Goal: Communication & Community: Share content

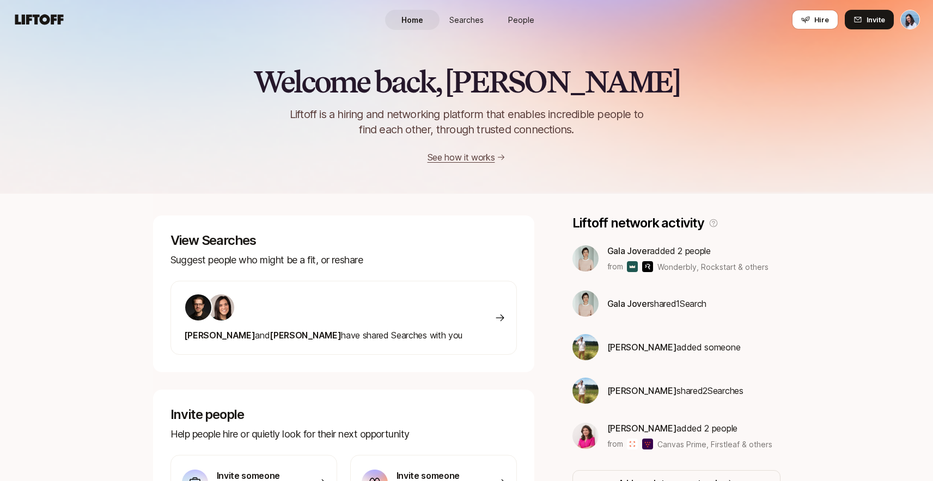
click at [479, 20] on span "Searches" at bounding box center [466, 19] width 34 height 11
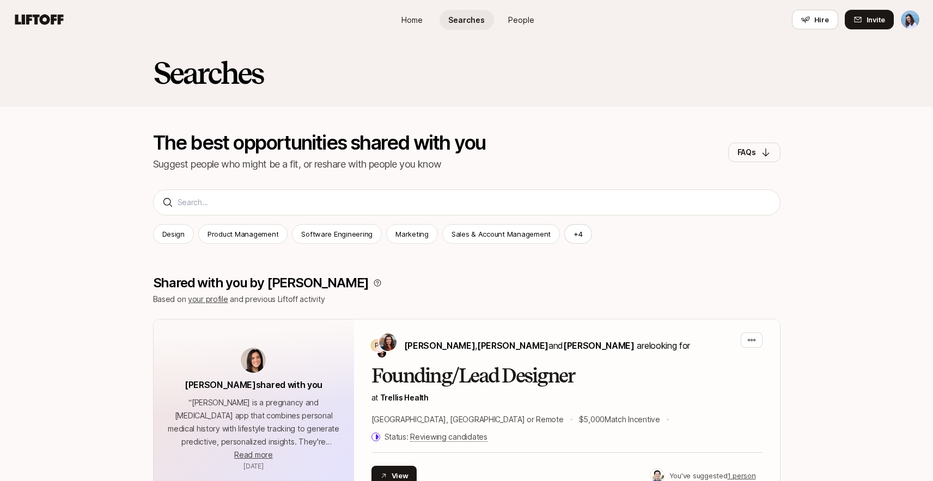
click at [521, 24] on span "People" at bounding box center [521, 19] width 26 height 11
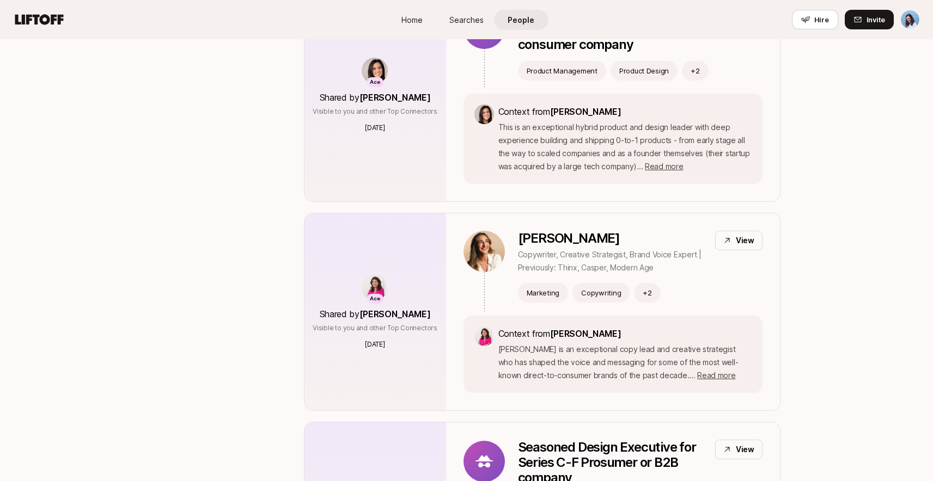
scroll to position [913, 0]
click at [749, 282] on div "Marketing Copywriting + 2" at bounding box center [640, 292] width 244 height 20
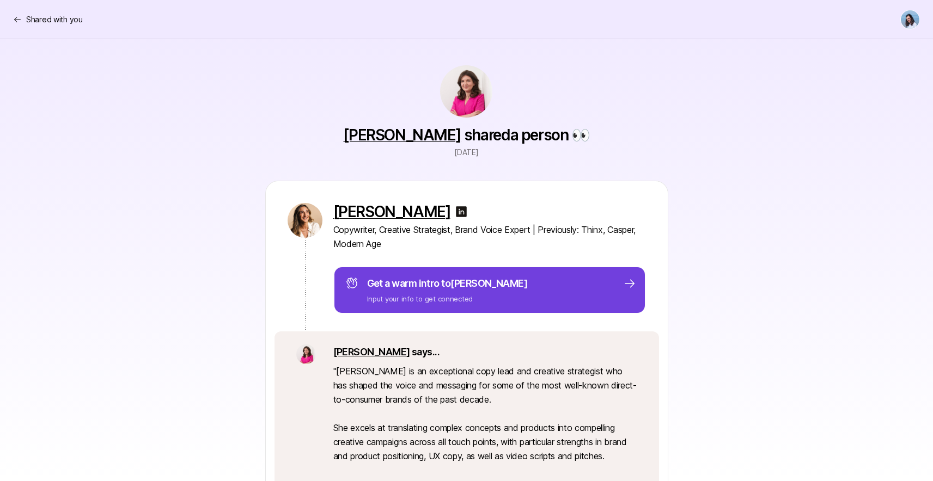
click at [611, 291] on div "Get a warm intro to [PERSON_NAME] Input your info to get connected" at bounding box center [490, 290] width 291 height 28
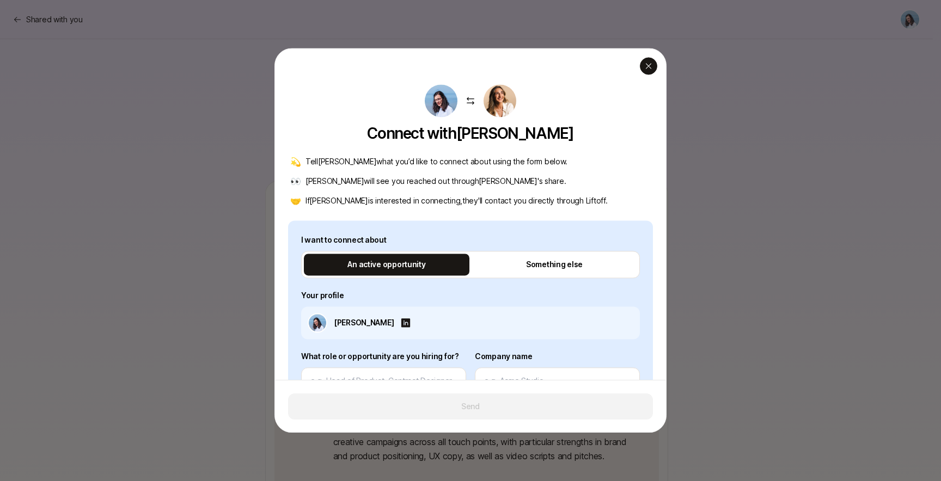
click at [651, 65] on icon "button" at bounding box center [648, 66] width 9 height 9
type textarea "x"
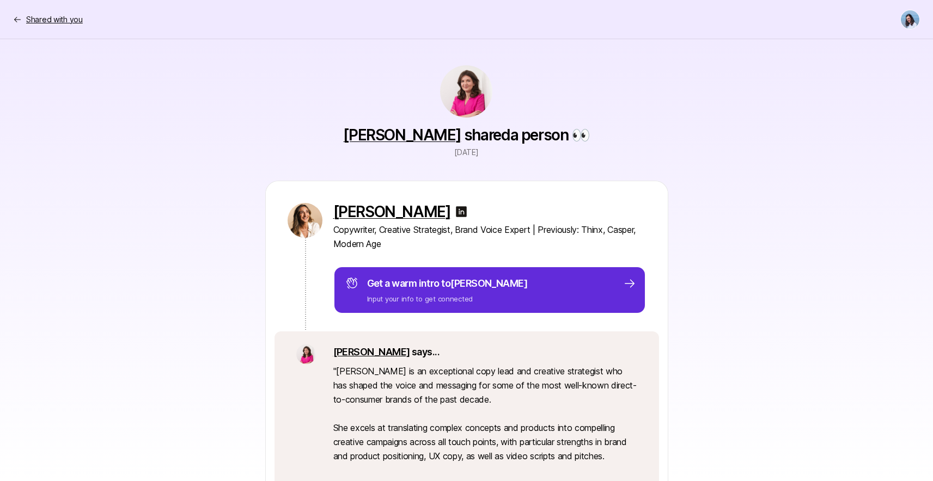
click at [34, 21] on p "Shared with you" at bounding box center [54, 19] width 57 height 13
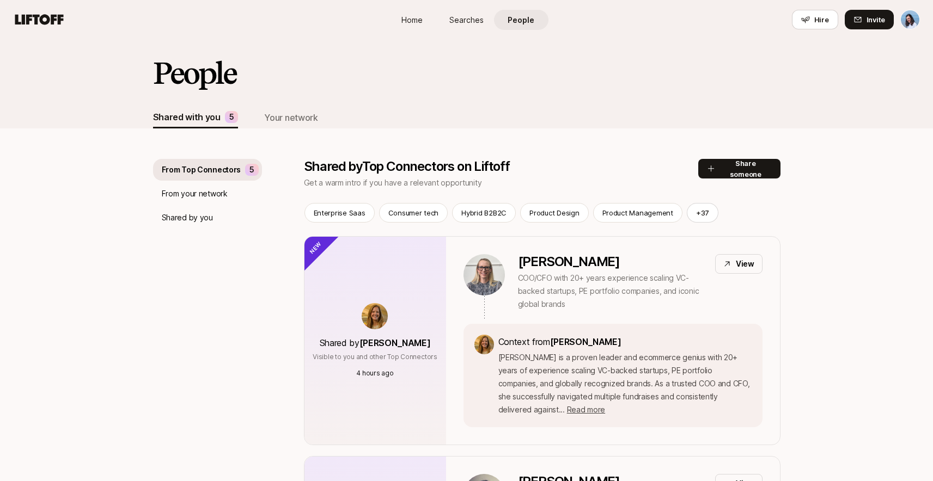
click at [217, 215] on div "Shared by you" at bounding box center [207, 218] width 109 height 22
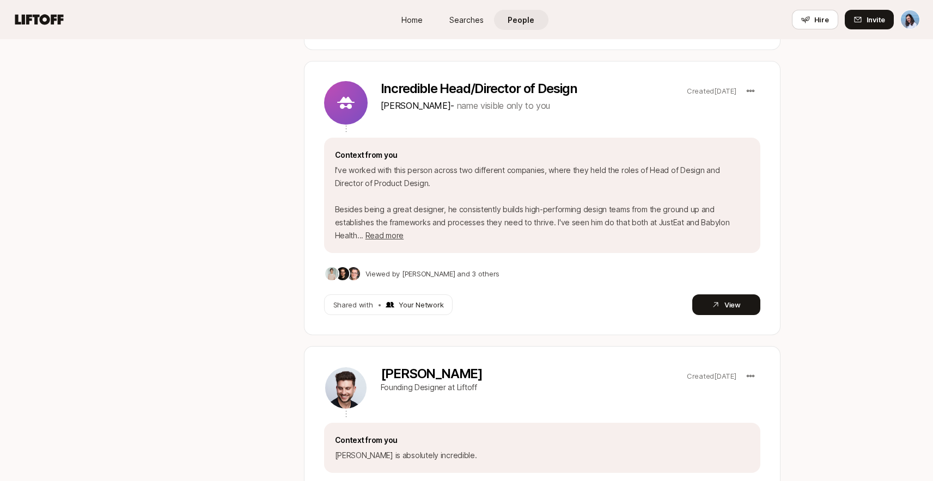
scroll to position [689, 0]
click at [568, 80] on p "Incredible Head/Director of Design" at bounding box center [532, 87] width 302 height 15
click at [730, 273] on div "Incredible Head/Director of Design [PERSON_NAME] - name visible only to you Cre…" at bounding box center [542, 197] width 476 height 274
click at [745, 293] on button "View" at bounding box center [726, 303] width 68 height 21
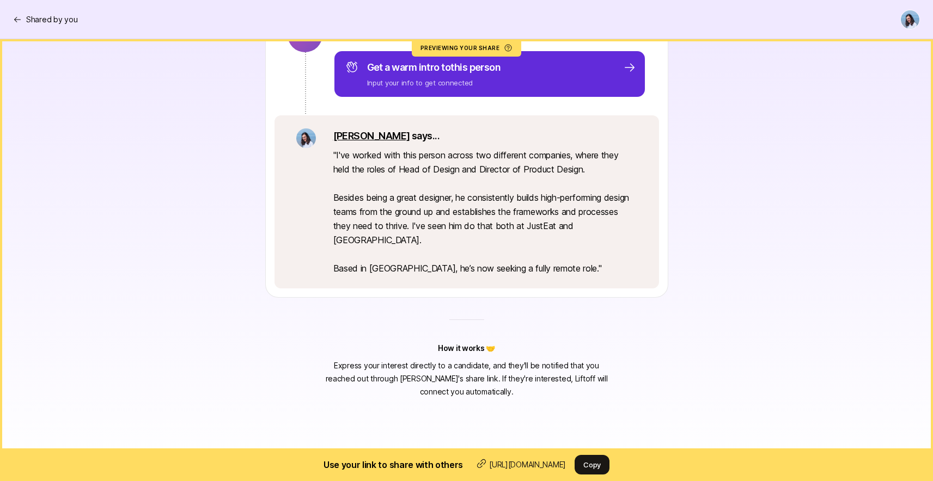
scroll to position [199, 0]
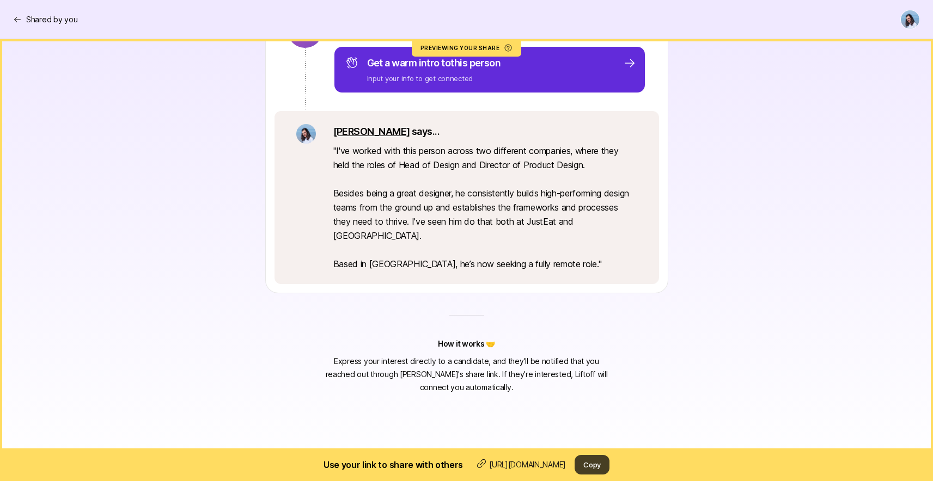
click at [601, 460] on button "Copy" at bounding box center [591, 465] width 35 height 20
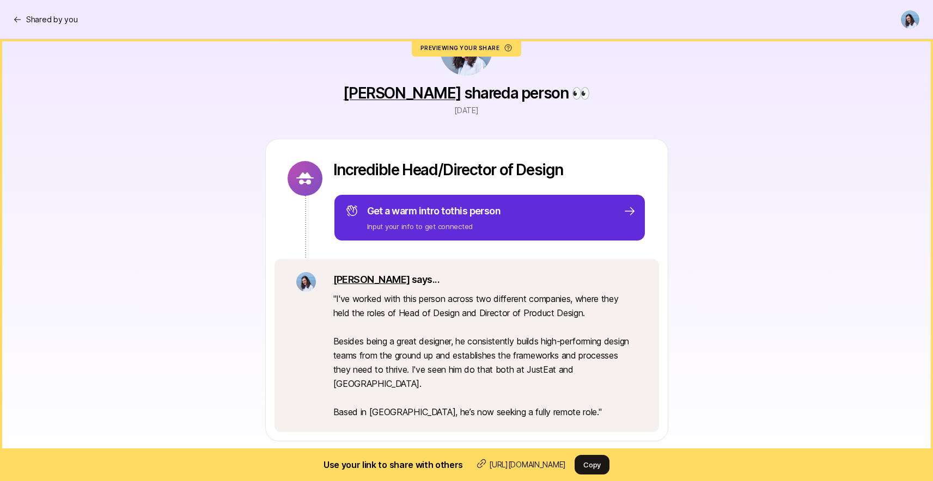
scroll to position [0, 0]
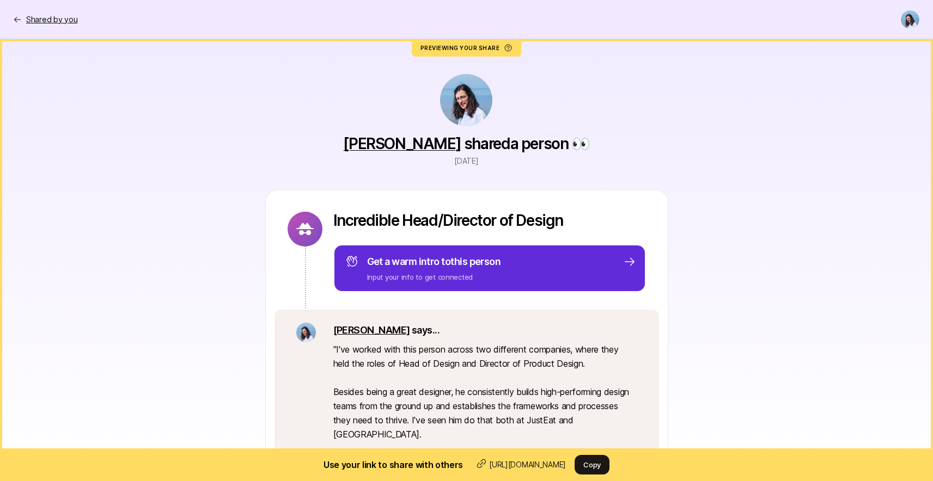
click at [41, 21] on p "Shared by you" at bounding box center [51, 19] width 51 height 13
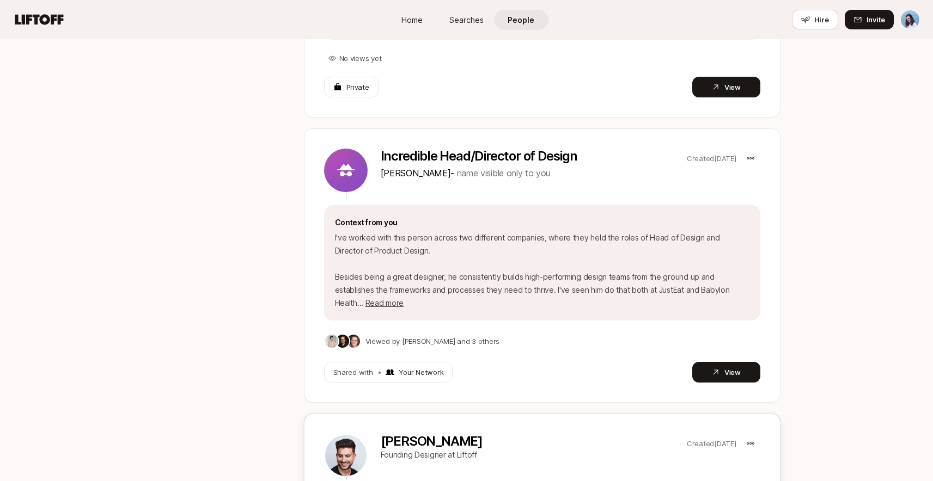
scroll to position [609, 0]
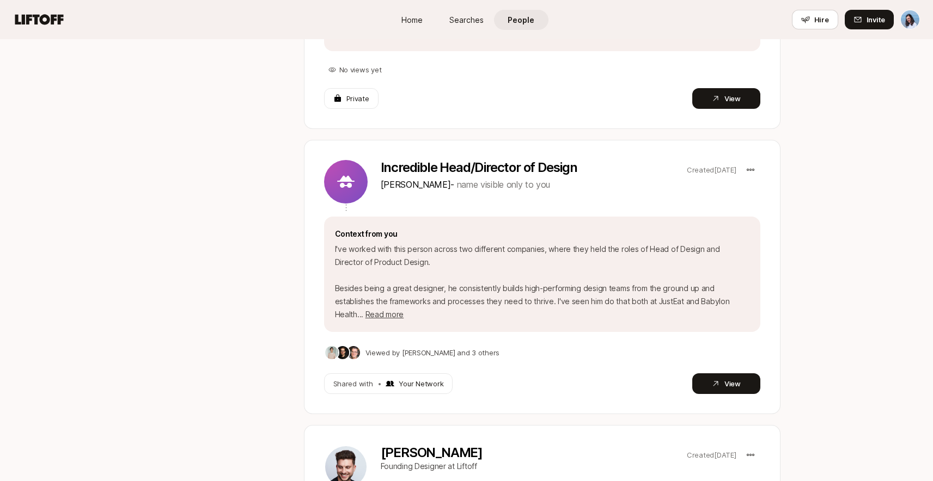
click at [539, 29] on link "People" at bounding box center [521, 20] width 54 height 20
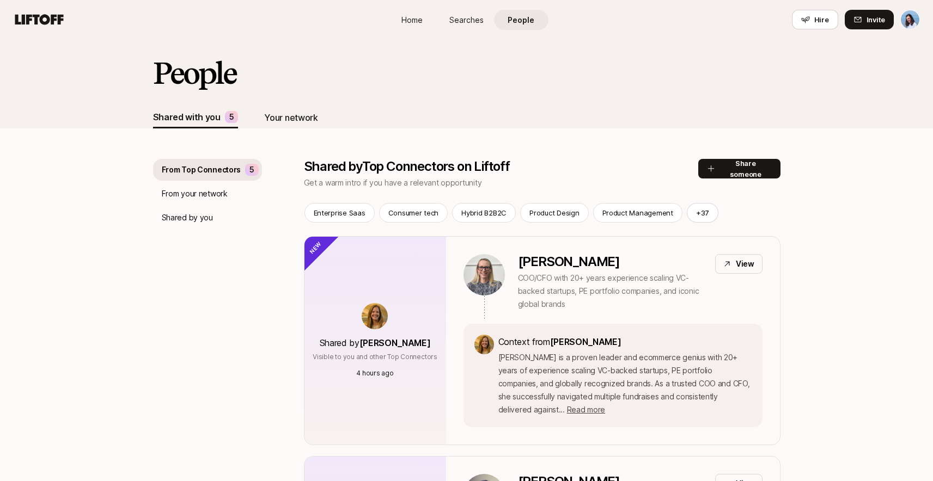
click at [273, 113] on div "Your network" at bounding box center [290, 118] width 53 height 14
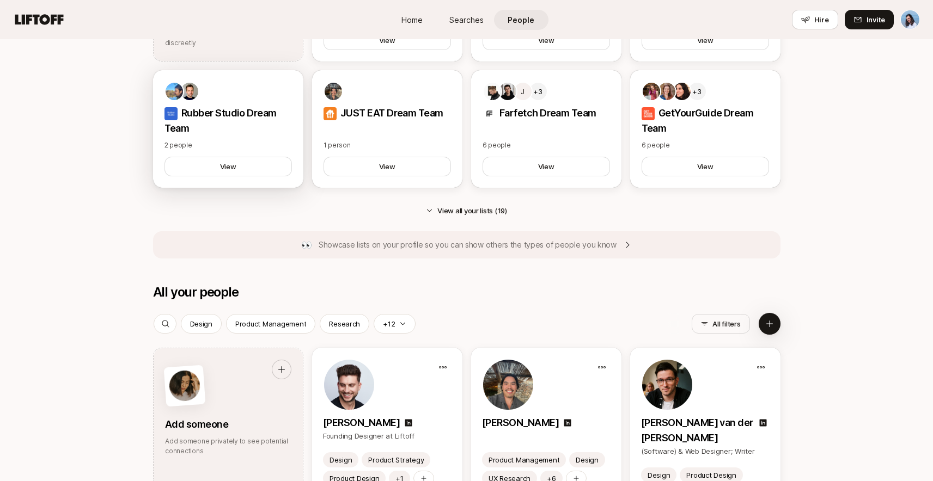
scroll to position [687, 0]
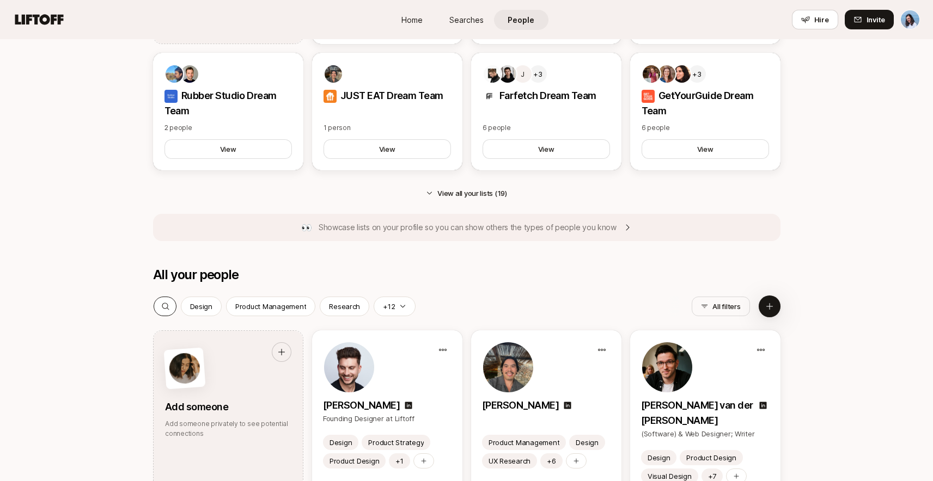
click at [168, 311] on div at bounding box center [165, 306] width 23 height 19
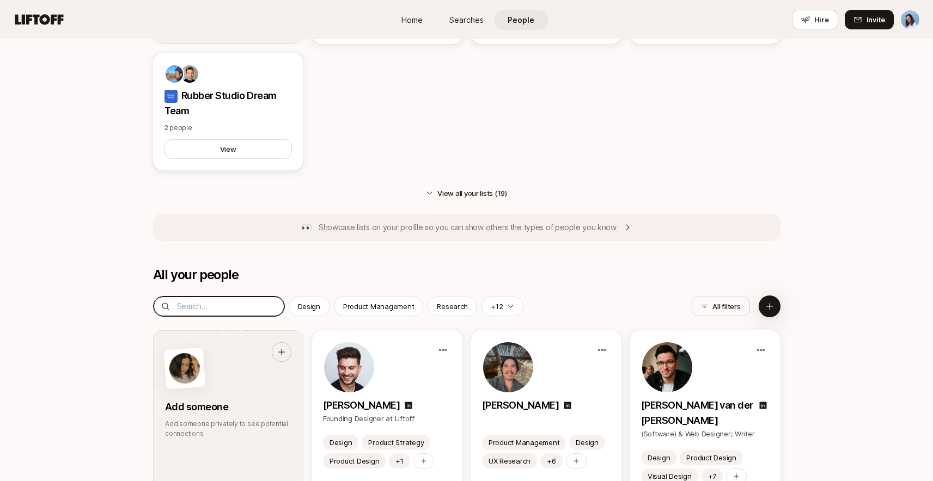
click at [224, 311] on input at bounding box center [227, 306] width 100 height 13
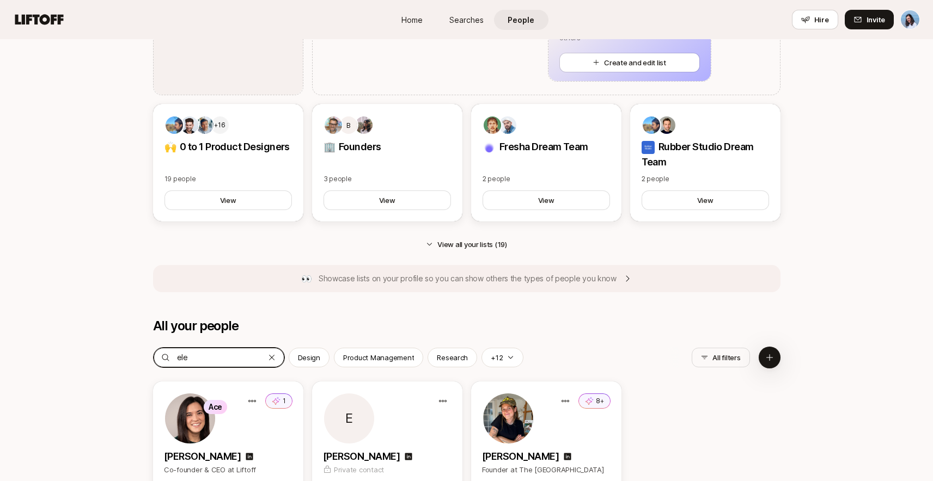
type input "elea"
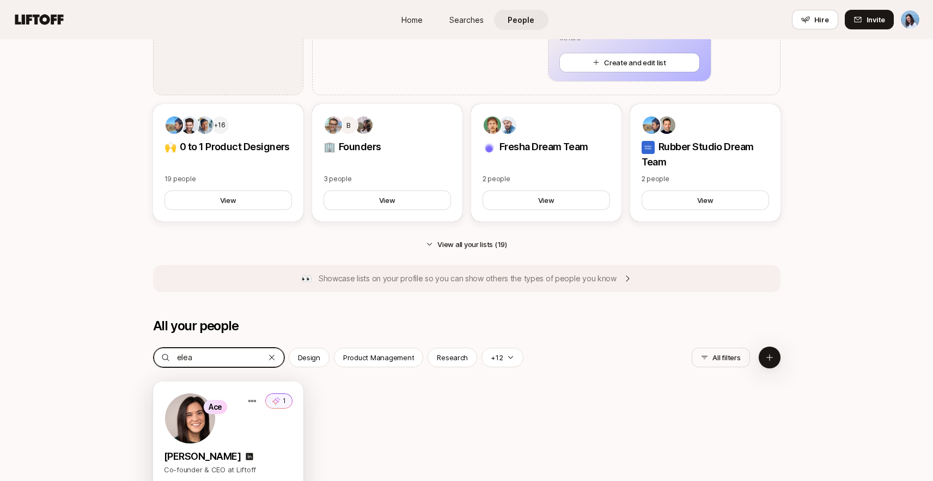
click at [259, 428] on div "Ace 1" at bounding box center [228, 419] width 129 height 52
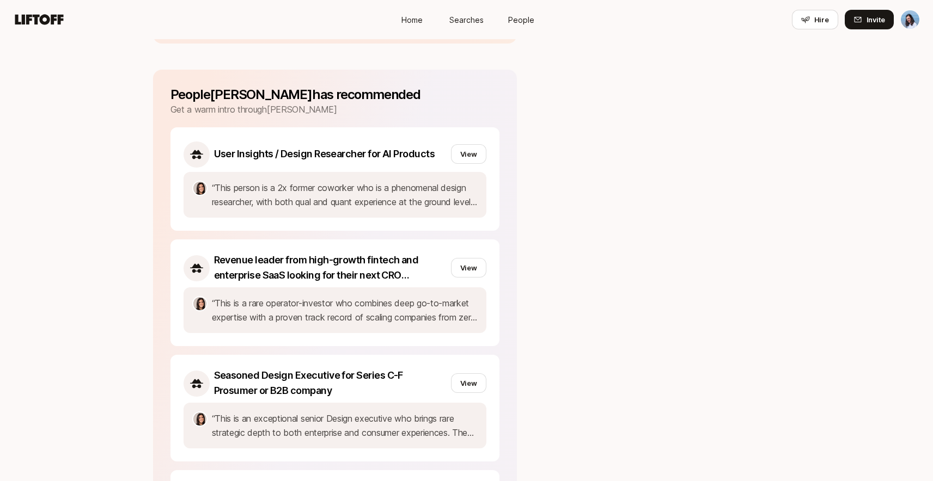
scroll to position [828, 0]
click at [519, 19] on span "People" at bounding box center [521, 19] width 26 height 11
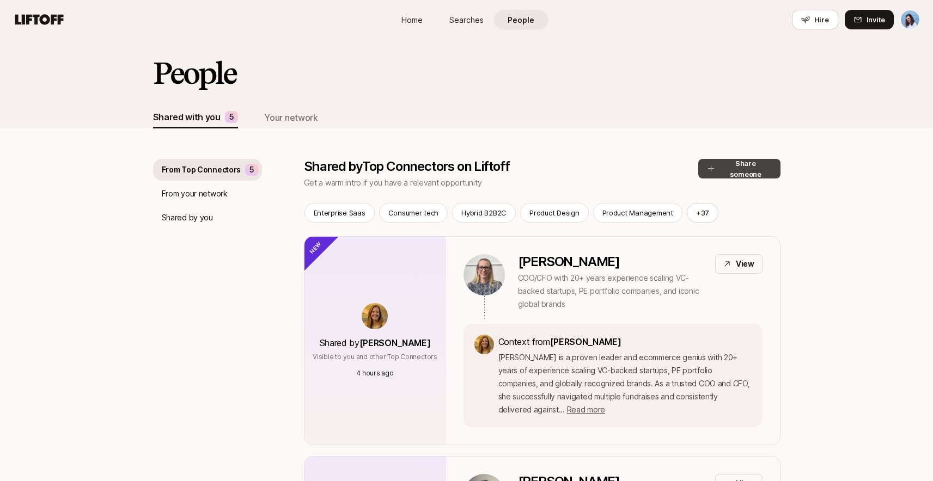
click at [725, 170] on button "Share someone" at bounding box center [739, 169] width 82 height 20
click at [747, 170] on button "Share someone" at bounding box center [739, 169] width 82 height 20
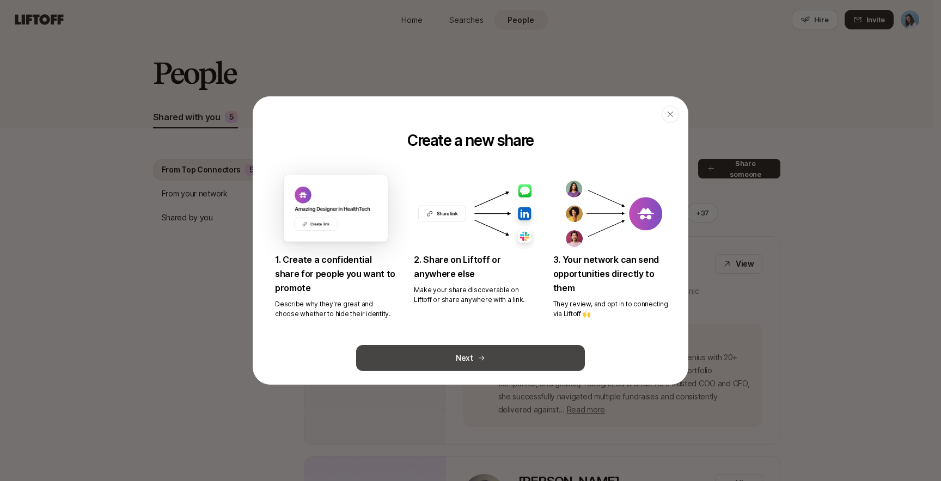
click at [470, 361] on button "Next" at bounding box center [470, 358] width 229 height 26
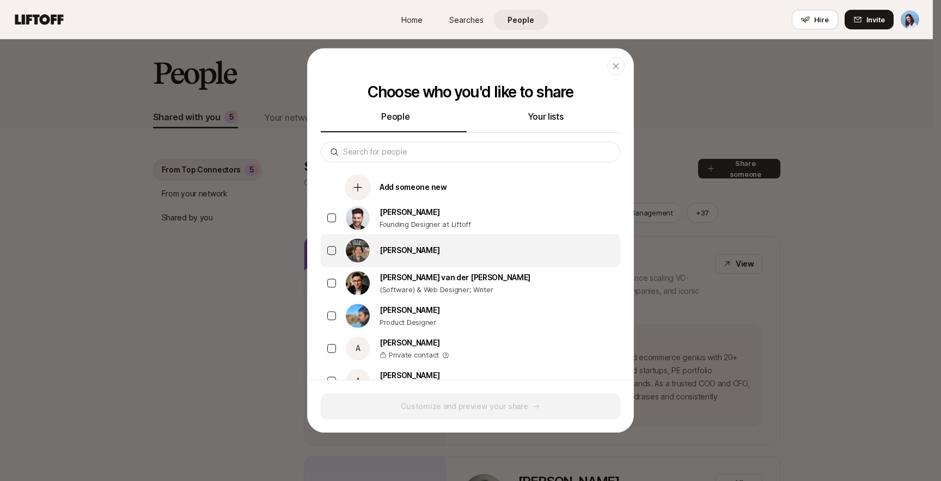
click at [431, 252] on p "[PERSON_NAME]" at bounding box center [410, 250] width 60 height 13
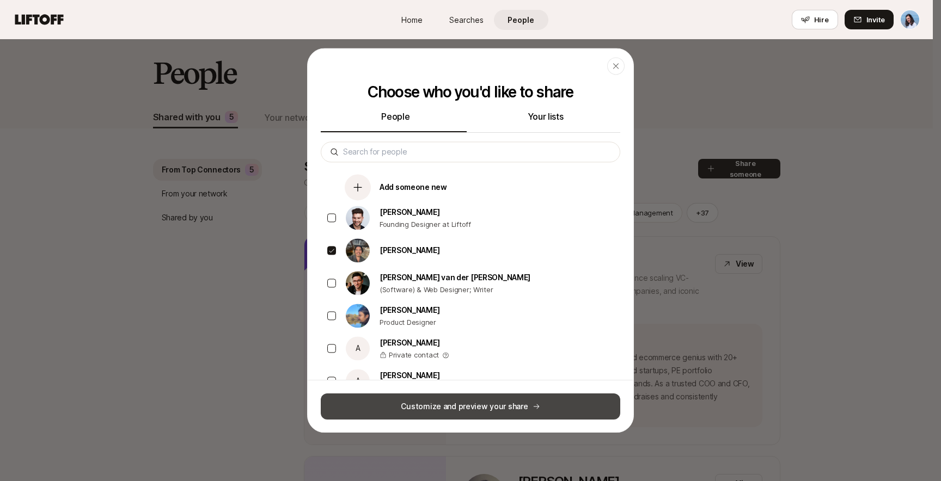
click at [456, 397] on button "Customize and preview your share" at bounding box center [470, 407] width 299 height 26
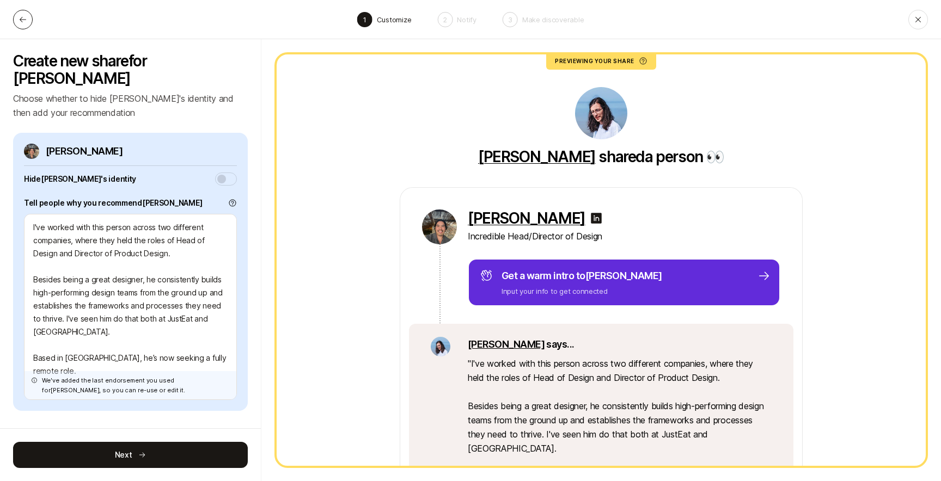
click at [19, 16] on icon at bounding box center [23, 19] width 9 height 9
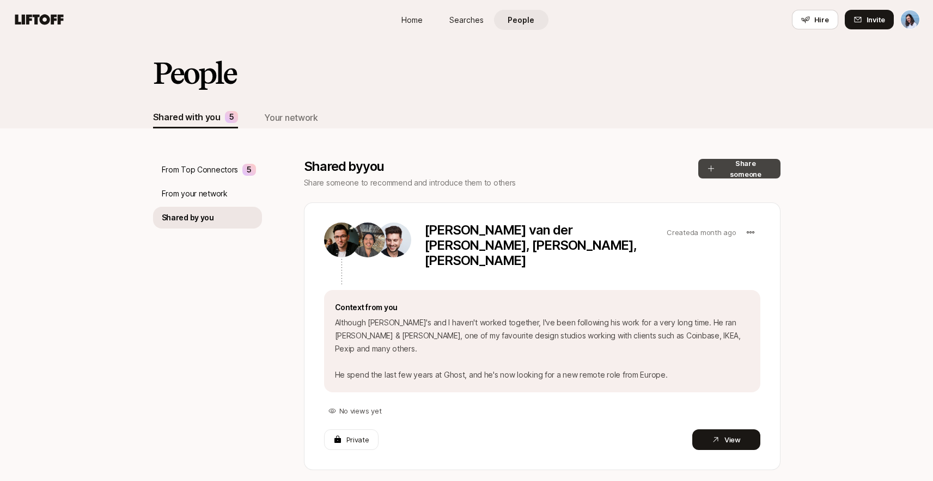
click at [757, 174] on button "Share someone" at bounding box center [739, 169] width 82 height 20
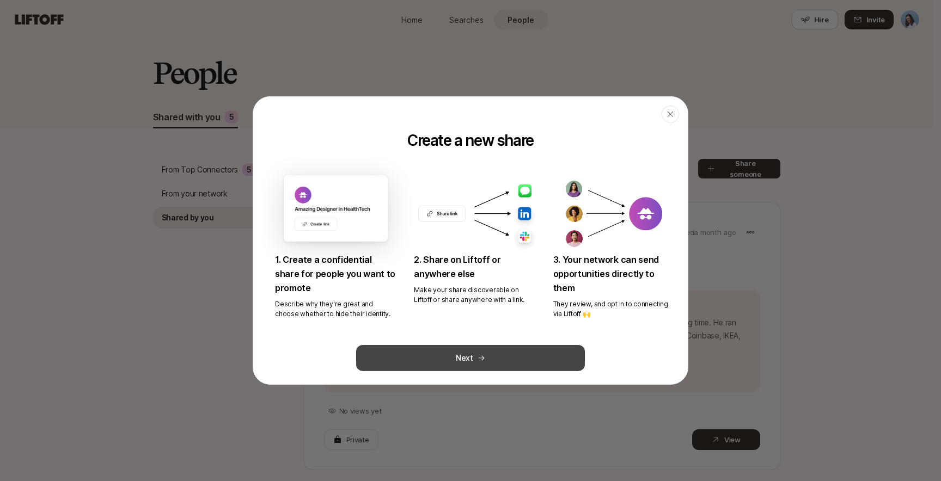
click at [506, 352] on button "Next" at bounding box center [470, 358] width 229 height 26
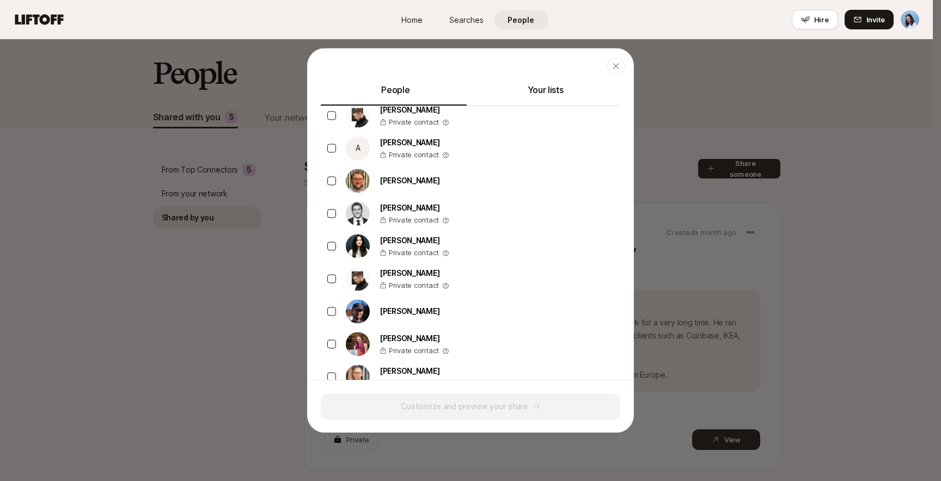
scroll to position [307, 0]
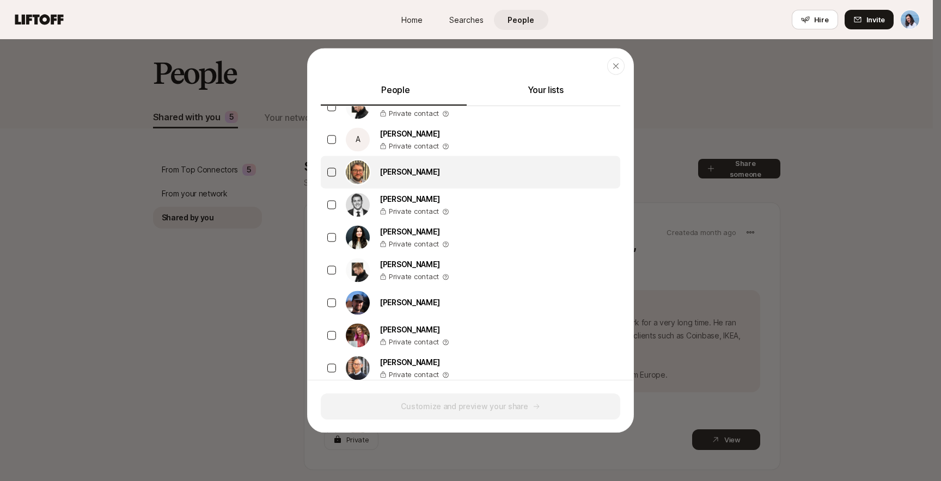
click at [333, 173] on button "button" at bounding box center [331, 172] width 9 height 9
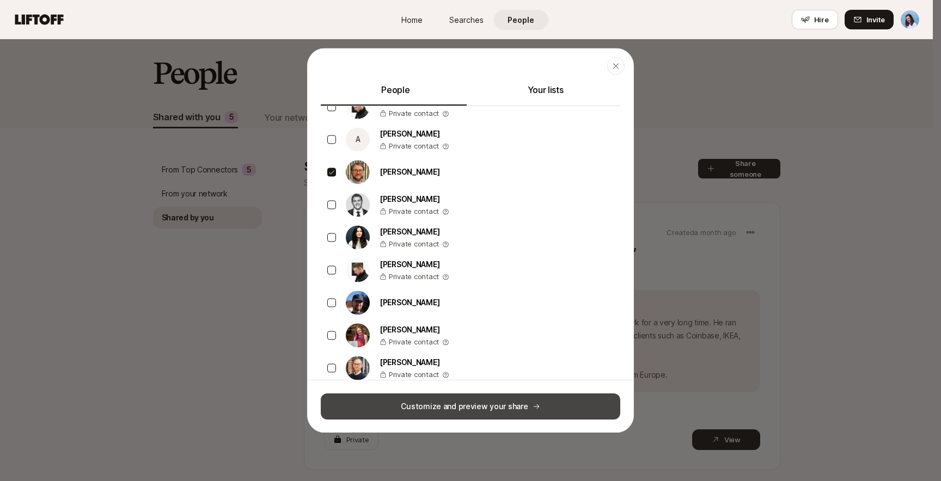
click at [498, 407] on button "Customize and preview your share" at bounding box center [470, 407] width 299 height 26
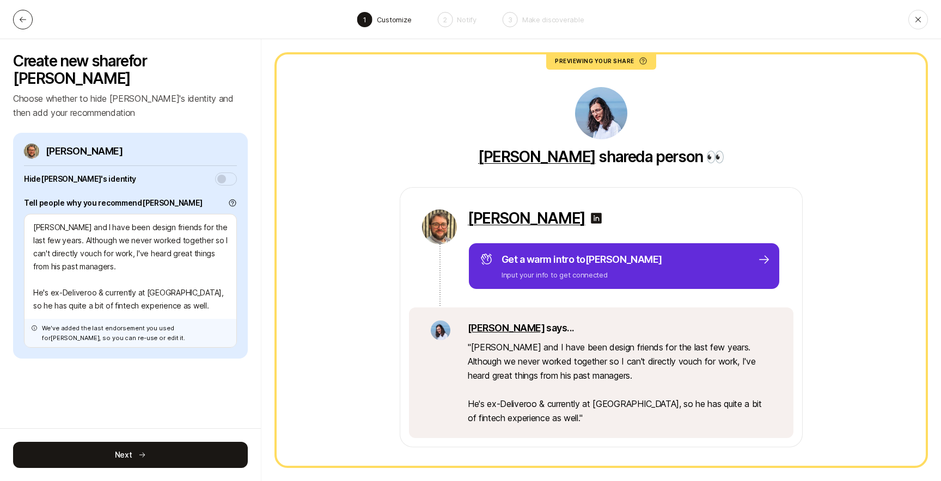
click at [20, 17] on icon at bounding box center [23, 19] width 9 height 9
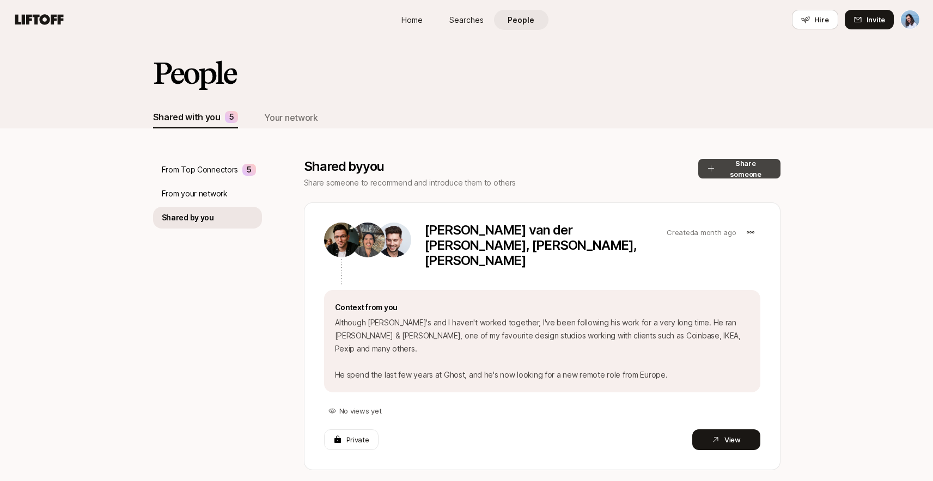
click at [726, 174] on button "Share someone" at bounding box center [739, 169] width 82 height 20
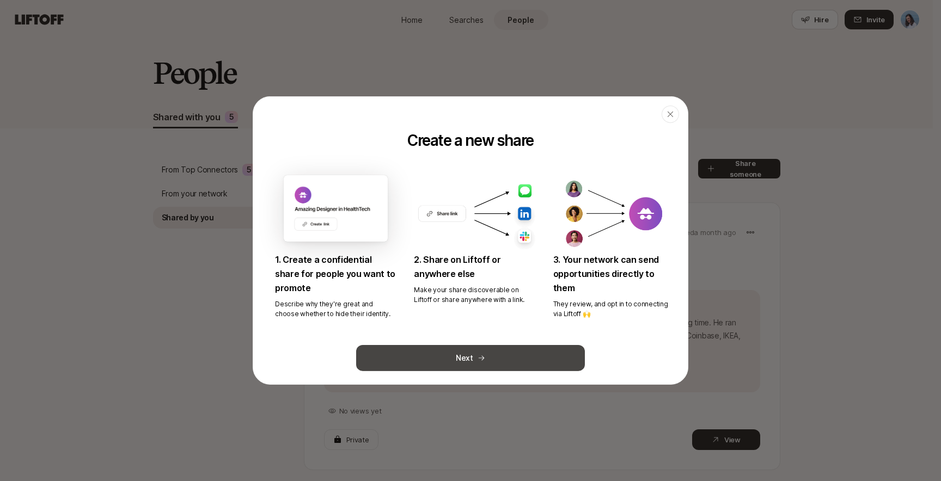
click at [486, 354] on button "Next" at bounding box center [470, 358] width 229 height 26
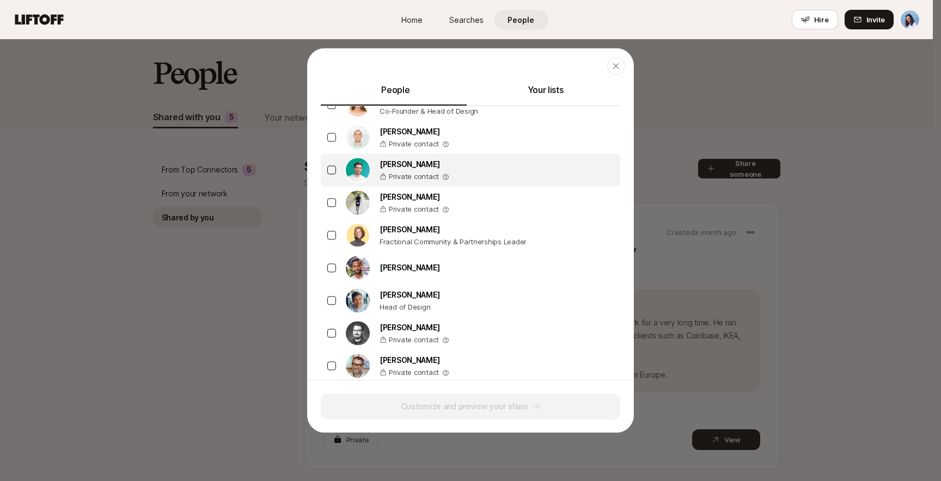
scroll to position [649, 0]
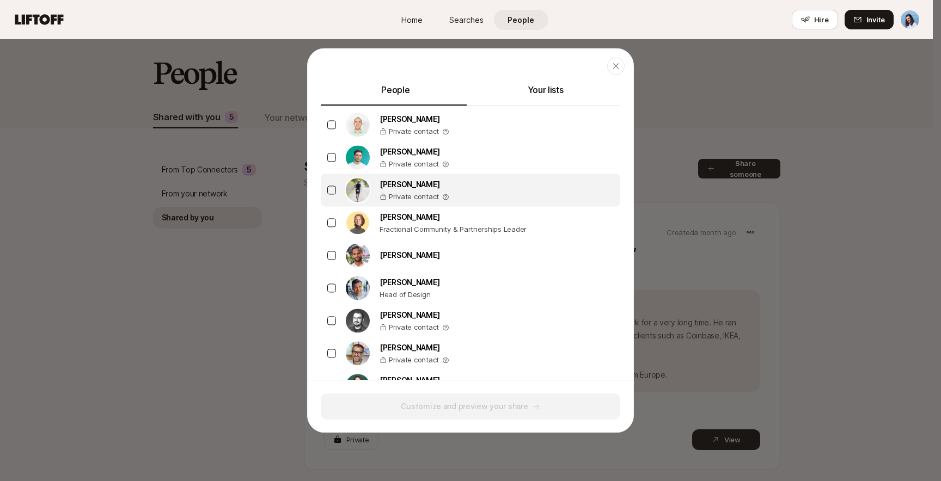
click at [331, 189] on button "button" at bounding box center [331, 190] width 9 height 9
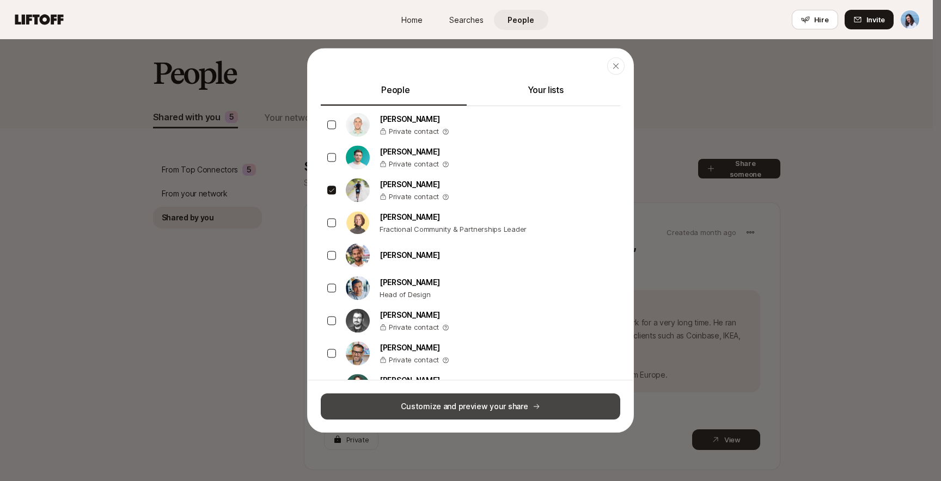
click at [465, 407] on button "Customize and preview your share" at bounding box center [470, 407] width 299 height 26
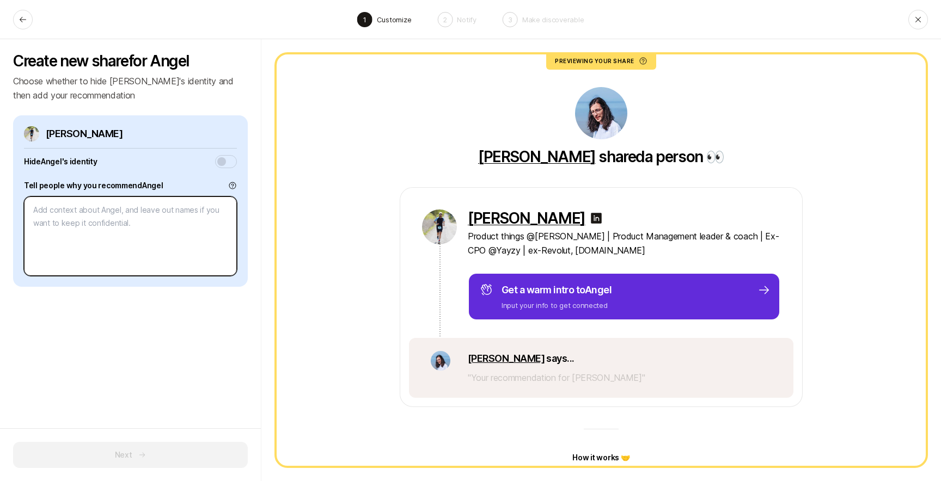
click at [83, 211] on textarea at bounding box center [130, 236] width 213 height 79
type textarea "x"
type textarea "y"
type textarea "x"
type textarea "yg"
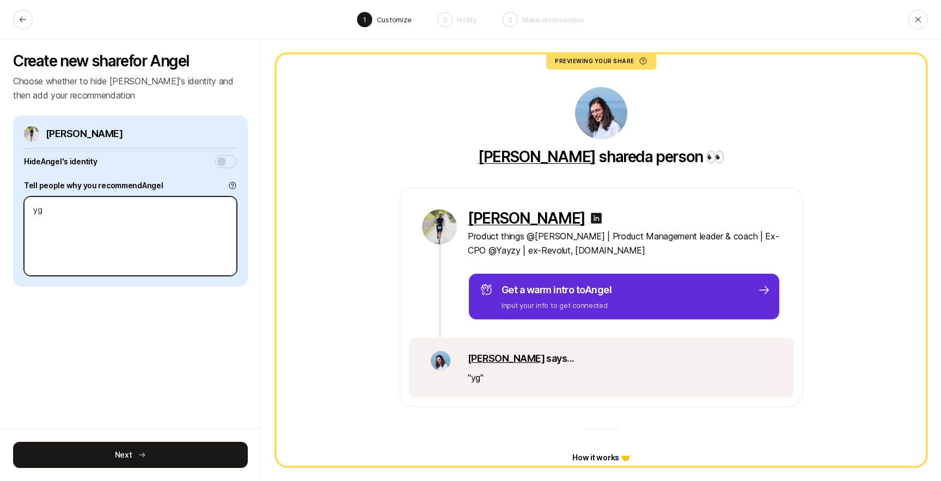
type textarea "x"
type textarea "ygg"
type textarea "x"
type textarea "yggu"
type textarea "x"
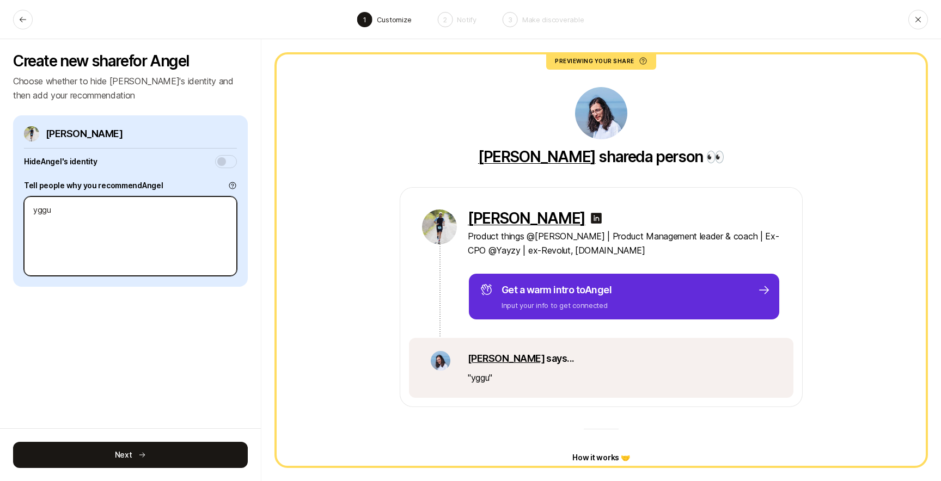
type textarea "ygg"
type textarea "x"
type textarea "yg"
type textarea "x"
type textarea "y"
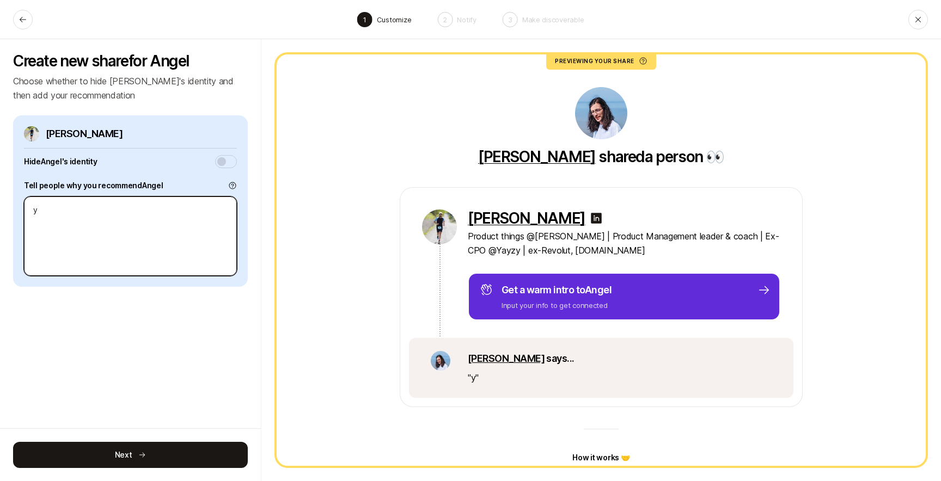
type textarea "x"
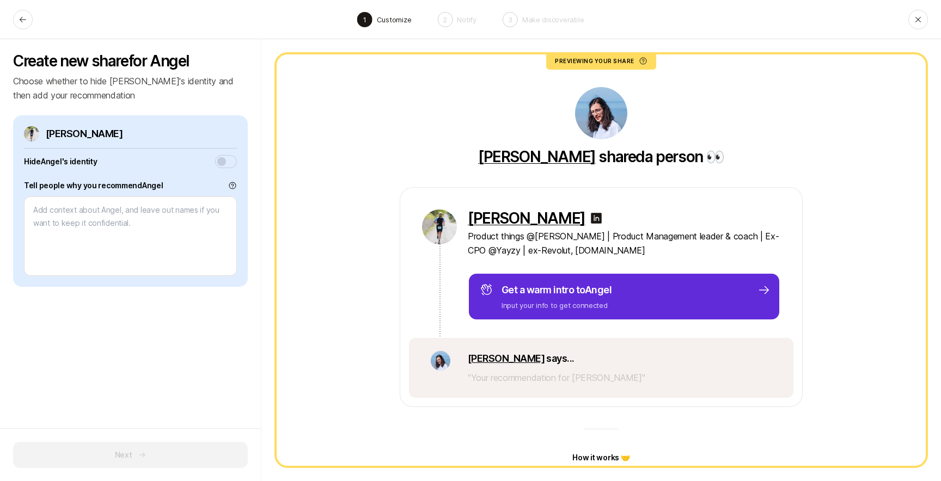
click at [222, 156] on button "button" at bounding box center [226, 161] width 22 height 13
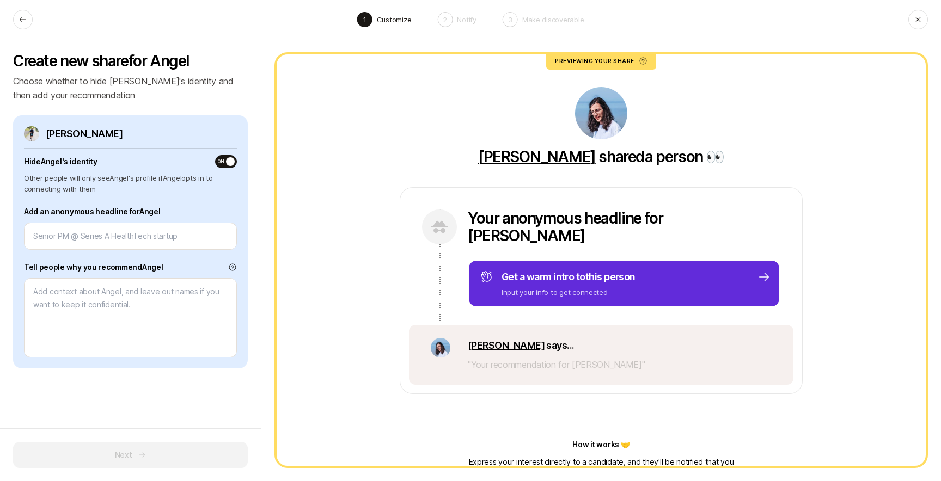
click at [226, 160] on span "button" at bounding box center [230, 161] width 9 height 9
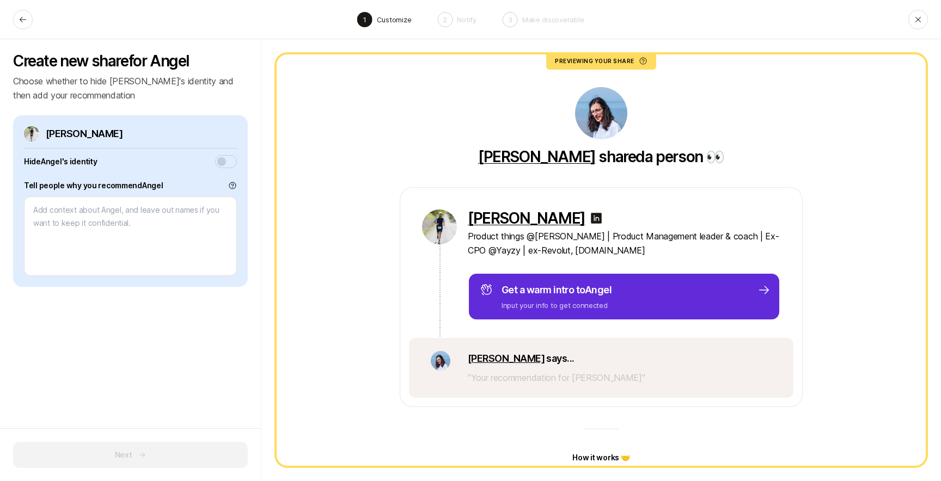
click at [219, 160] on button "button" at bounding box center [226, 161] width 22 height 13
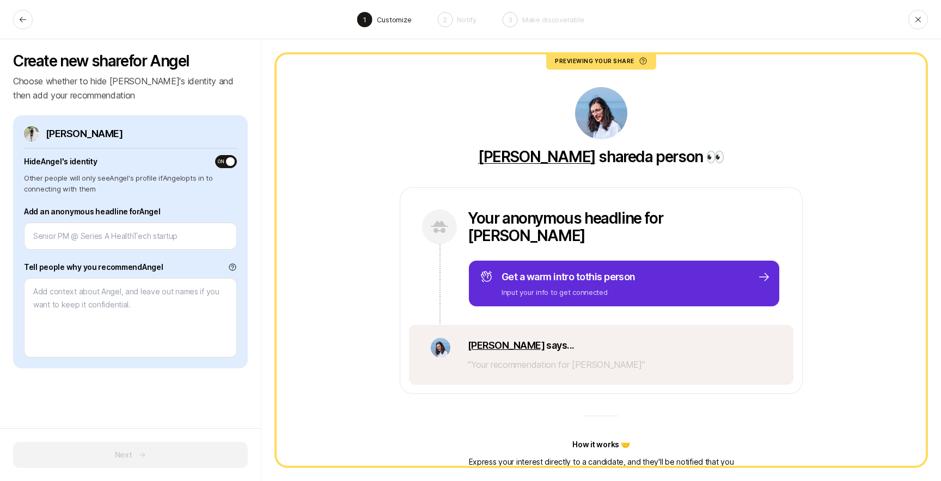
click at [226, 160] on span "button" at bounding box center [230, 161] width 9 height 9
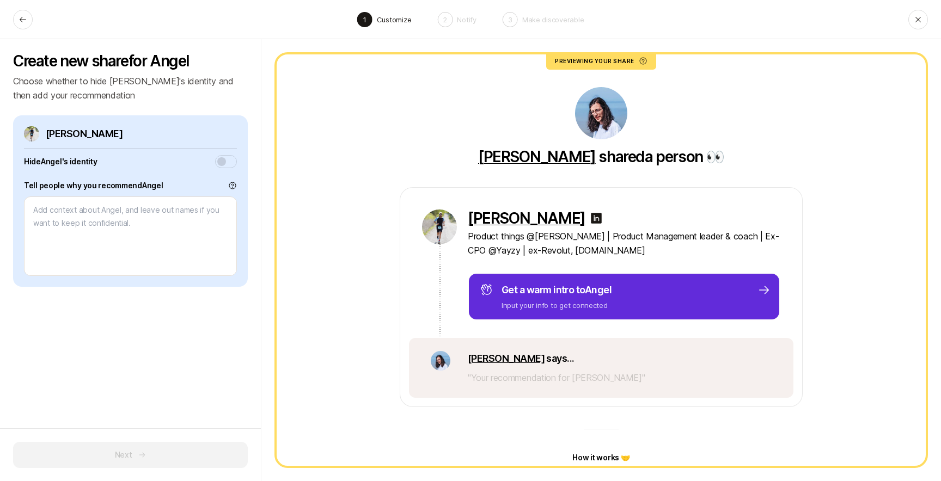
click at [217, 165] on button "button" at bounding box center [226, 161] width 22 height 13
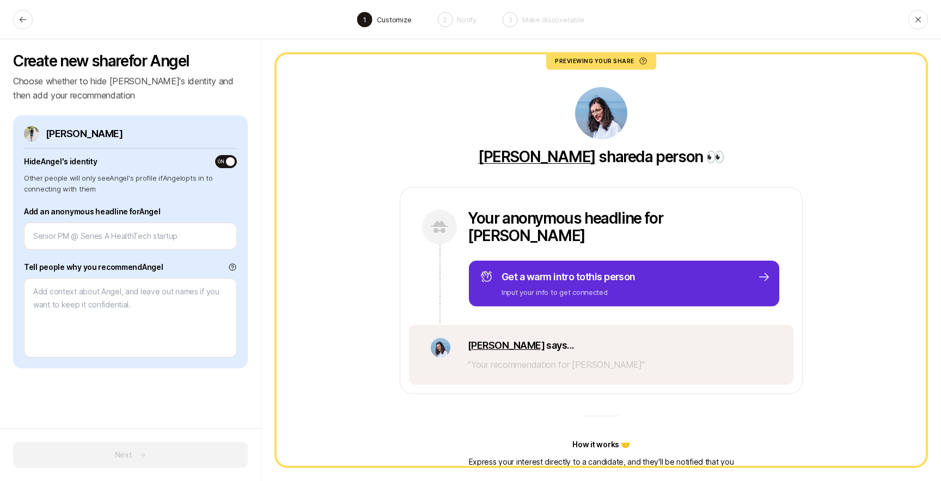
click at [217, 165] on button "ON" at bounding box center [226, 161] width 22 height 13
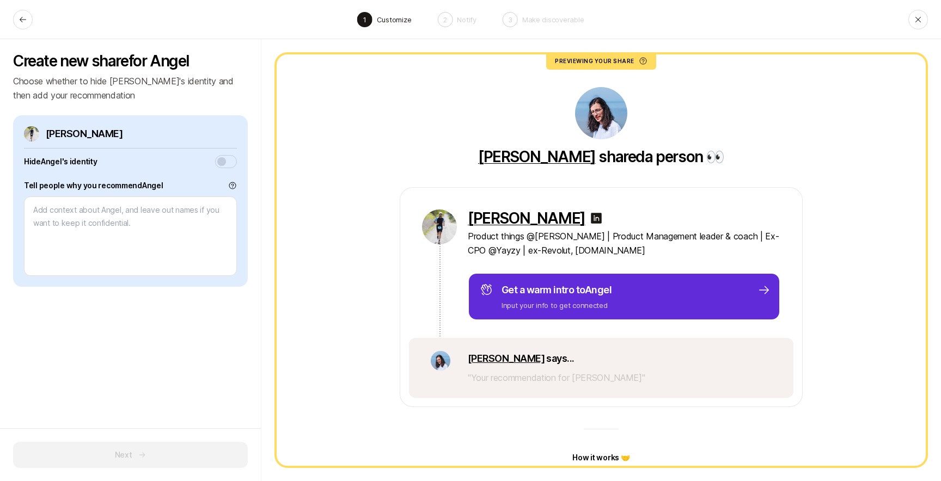
click at [222, 165] on button "button" at bounding box center [226, 161] width 22 height 13
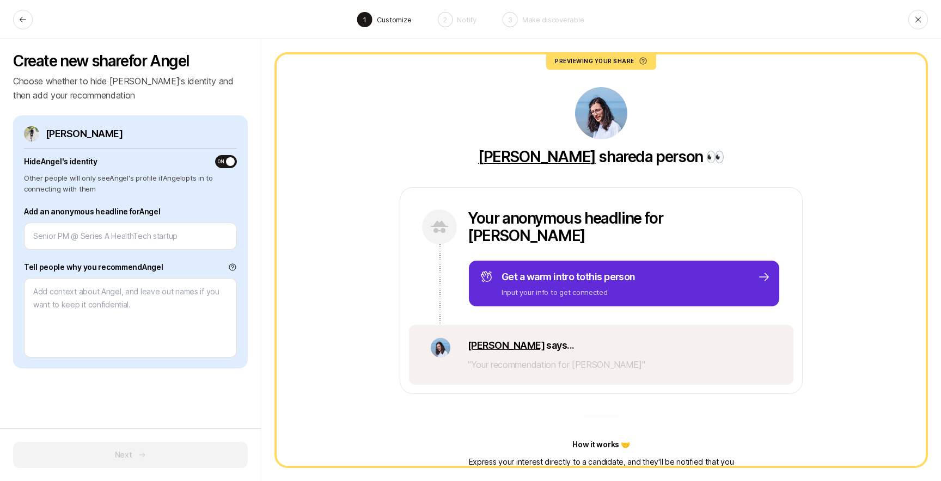
click at [628, 215] on p "Your anonymous headline for [PERSON_NAME]" at bounding box center [624, 227] width 313 height 35
click at [134, 238] on input at bounding box center [130, 236] width 194 height 13
click at [144, 240] on input at bounding box center [130, 236] width 194 height 13
type textarea "x"
type input "G"
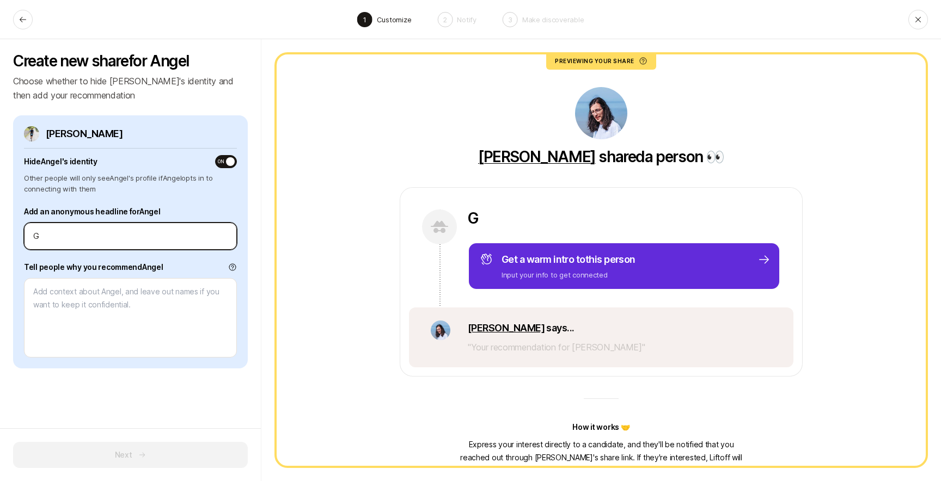
type textarea "x"
type input "Gr"
type textarea "x"
type input "Gre"
type textarea "x"
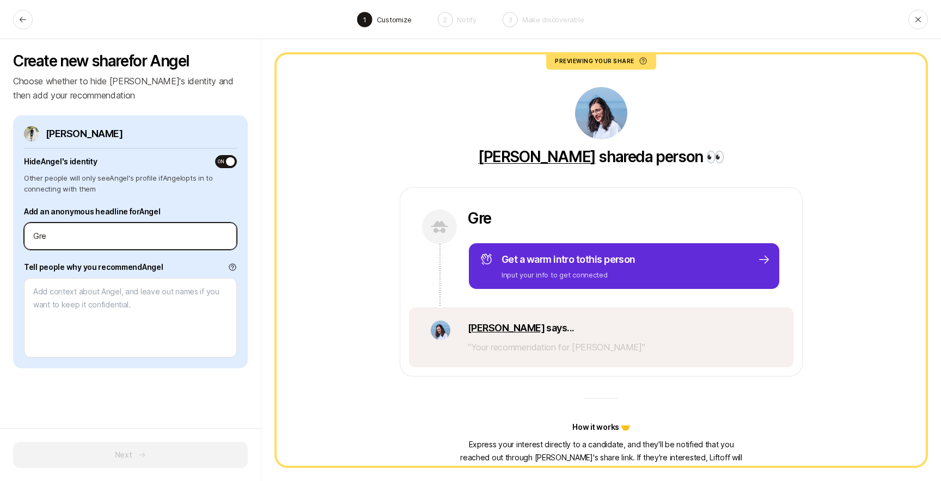
type input "Grea"
type textarea "x"
type input "Great"
type textarea "x"
type input "Great S"
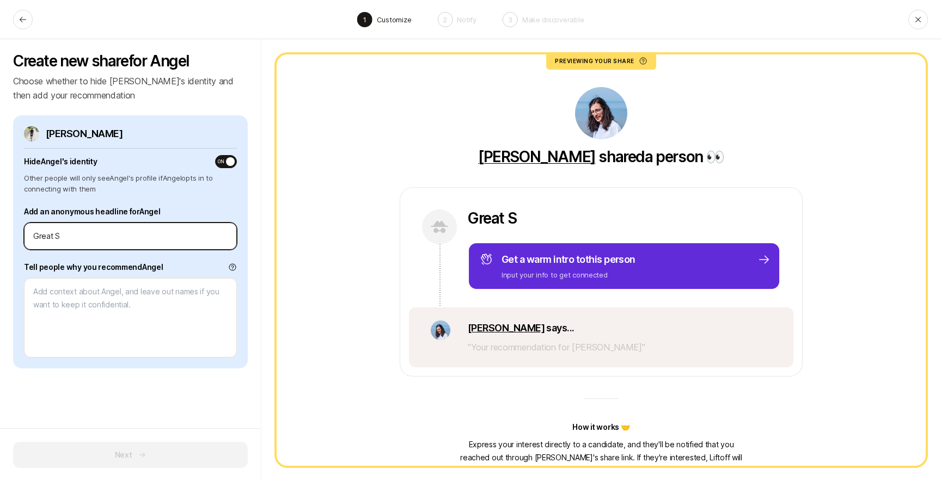
type textarea "x"
type input "Great Se"
type textarea "x"
type input "Great Sen"
type textarea "x"
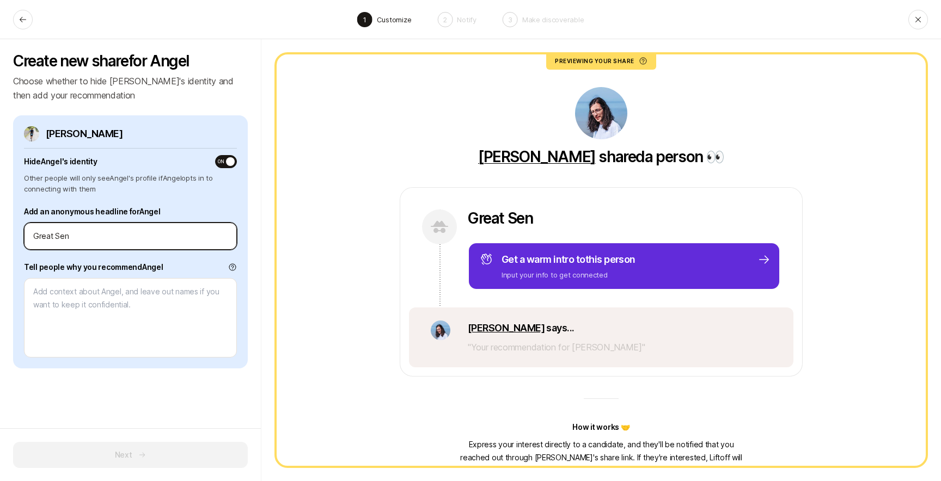
type input "Great Seni"
type textarea "x"
type input "Great Senior"
type textarea "x"
type input "Great Senior"
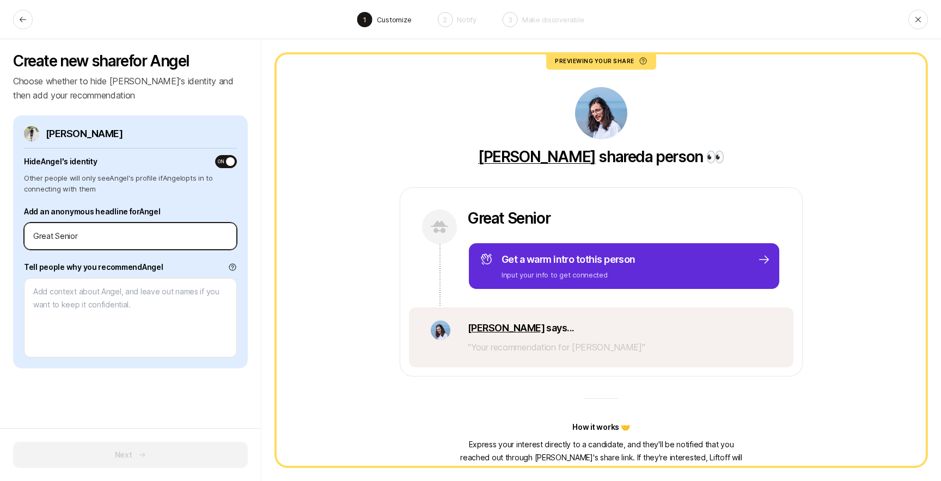
type textarea "x"
type input "Great Senior P"
type textarea "x"
type input "Great Senior Pr"
type textarea "x"
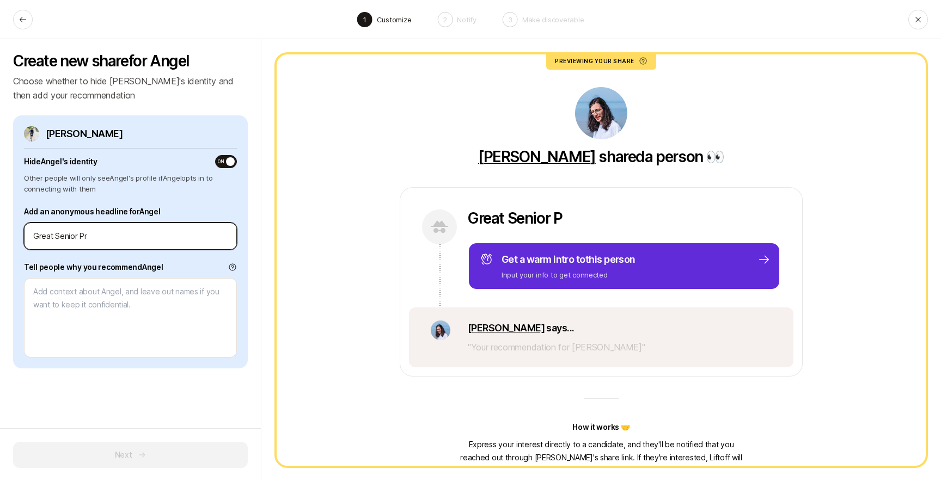
type input "Great Senior Pro"
type textarea "x"
type input "Great Senior Prod"
type textarea "x"
type input "Great Senior Produ"
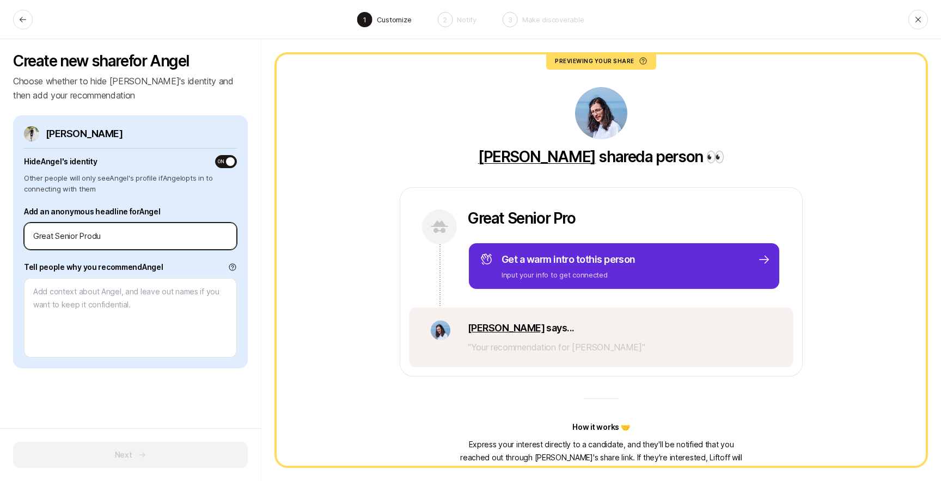
type textarea "x"
type input "Great Senior Produc"
type textarea "x"
type input "Great Senior Product"
type textarea "x"
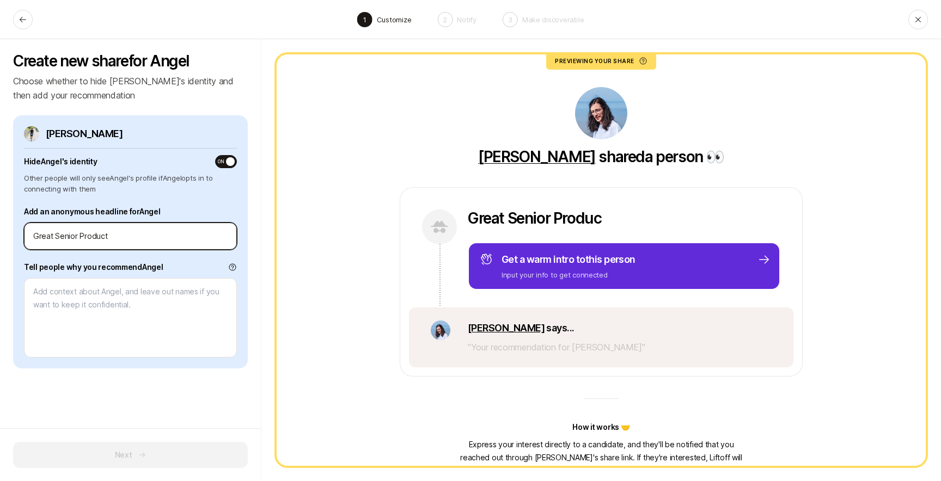
type input "Great Senior Product"
type textarea "x"
type input "Great Senior Product P"
type textarea "x"
type input "Great Senior Product Pe"
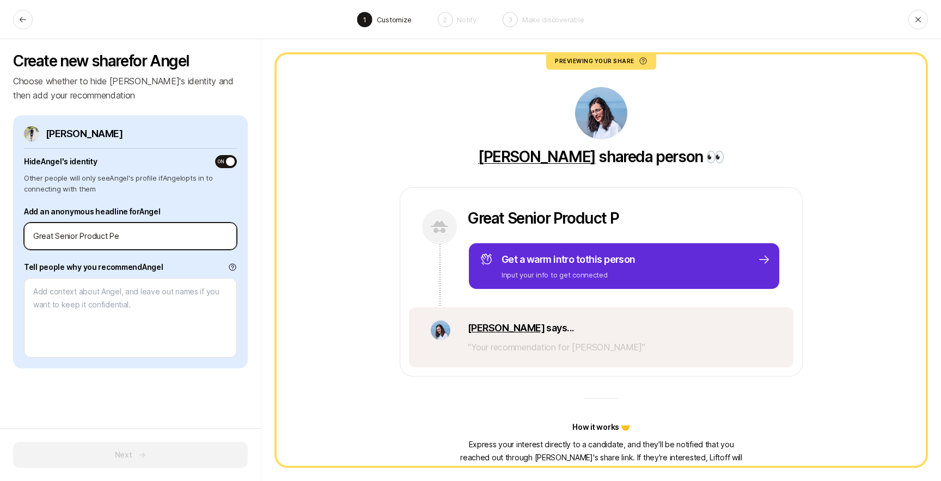
type textarea "x"
type input "Great Senior Product Per"
type textarea "x"
type input "Great Senior Product Pers"
type textarea "x"
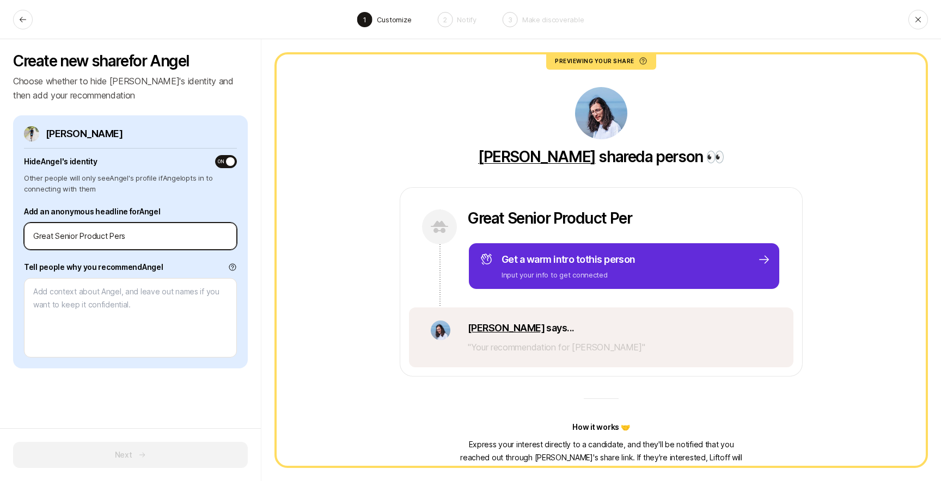
type input "Great Senior Product Perso"
type textarea "x"
type input "Great Senior Product Person"
type textarea "x"
type input "Great Senior Product Person,"
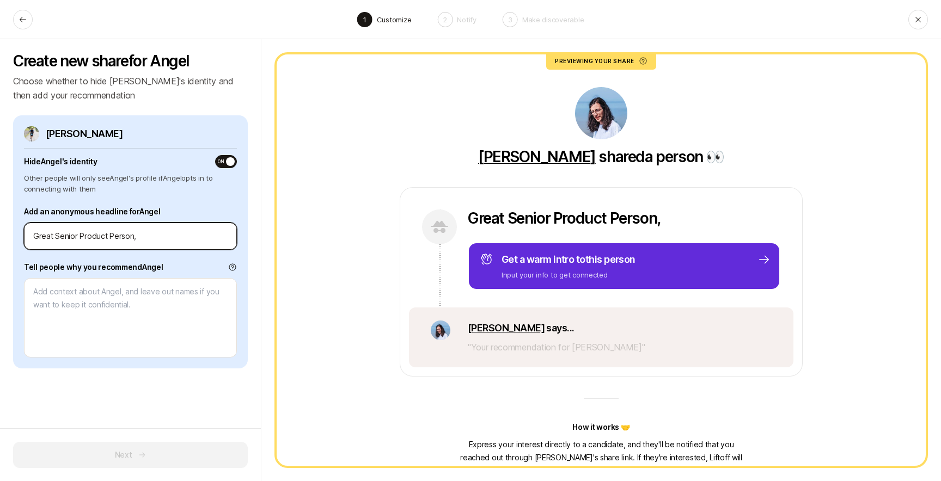
type textarea "x"
type input "Great Senior Product Person,"
type textarea "x"
type input "Great Senior Product Person, e"
type textarea "x"
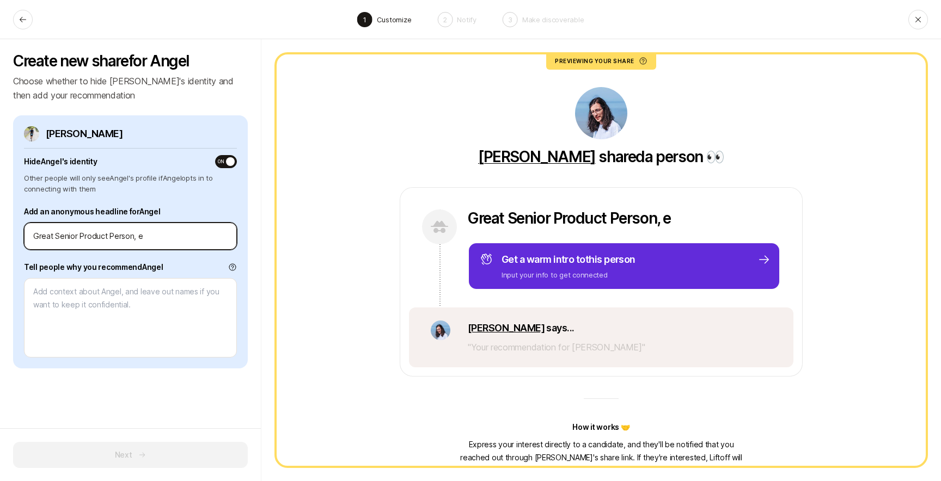
type input "Great Senior Product Person, ex"
type textarea "x"
type input "Great Senior Product Person, ex"
type textarea "x"
type input "Great Senior Product Person, ex R"
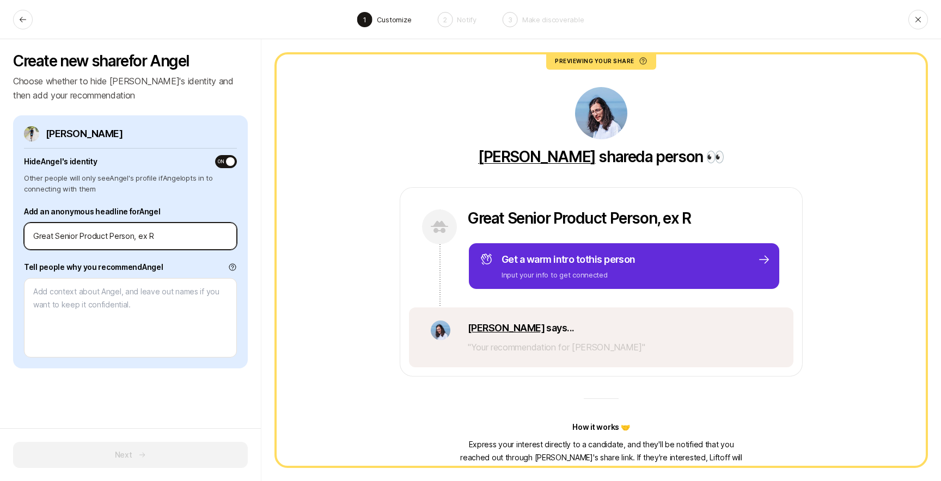
type textarea "x"
type input "Great Senior Product Person, ex Rv"
type textarea "x"
type input "Great Senior Product Person, ex Rvo"
type textarea "x"
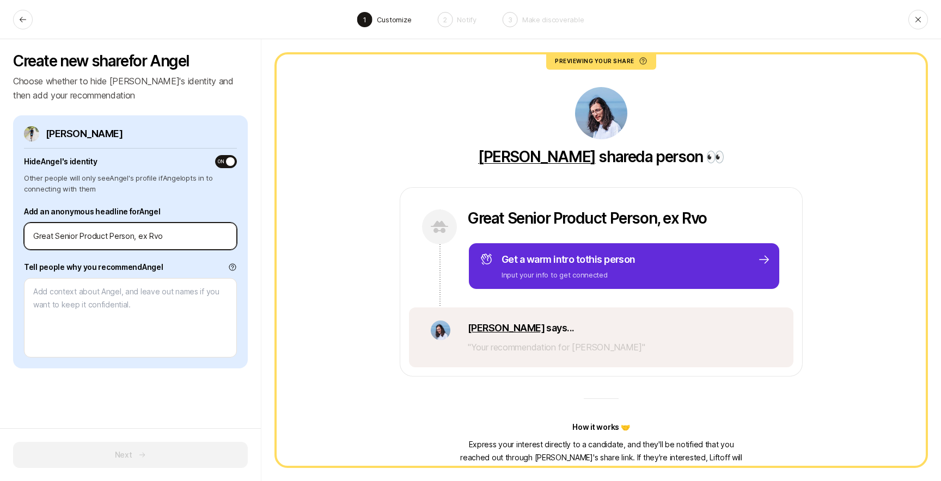
type input "Great Senior Product Person, ex Rv"
type textarea "x"
type input "Great Senior Product Person, ex R"
type textarea "x"
type input "Great Senior Product Person, ex Re"
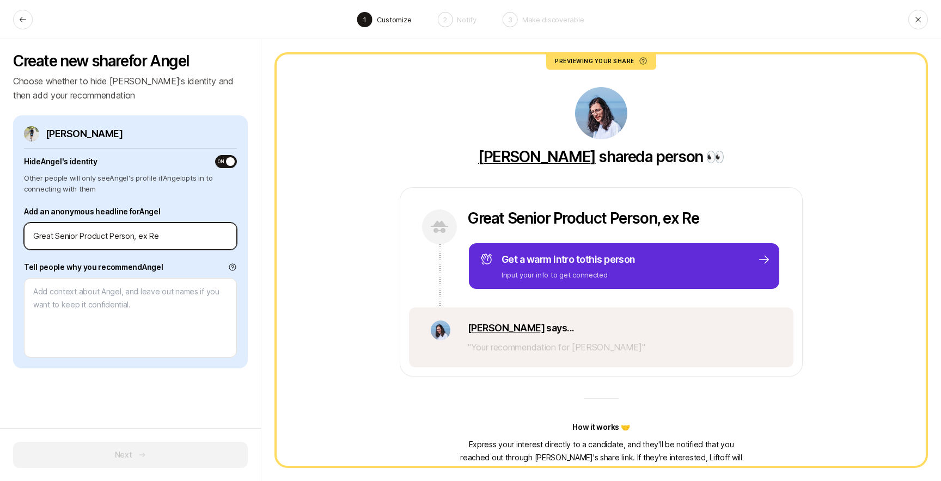
type textarea "x"
type input "Great Senior Product Person, ex Rev"
type textarea "x"
type input "Great Senior Product Person, ex Revo"
type textarea "x"
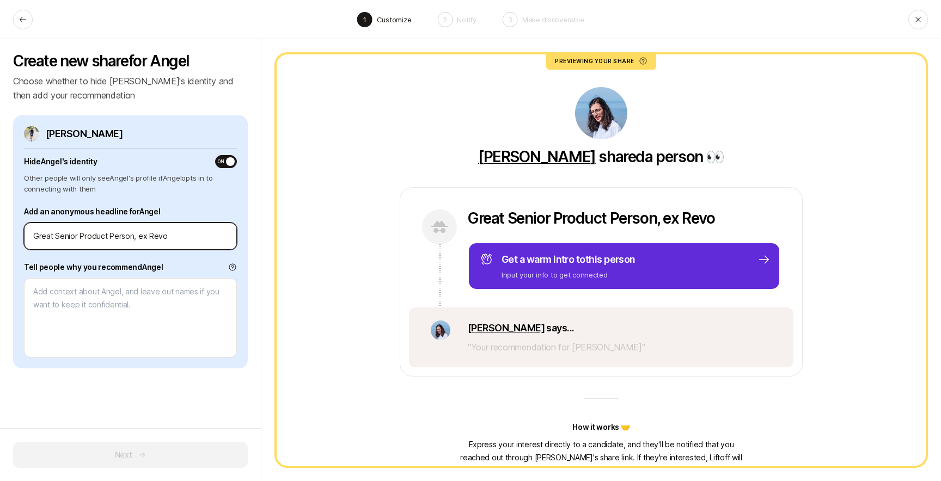
type input "Great Senior Product Person, ex Revol"
type textarea "x"
type input "Great Senior Product Person, ex Revolu"
type textarea "x"
type input "Great Senior Product Person, ex Revolut"
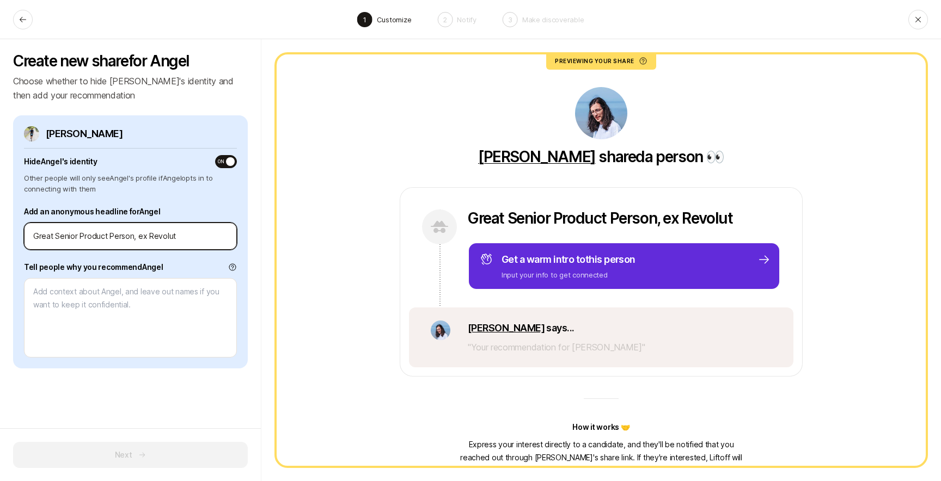
type textarea "x"
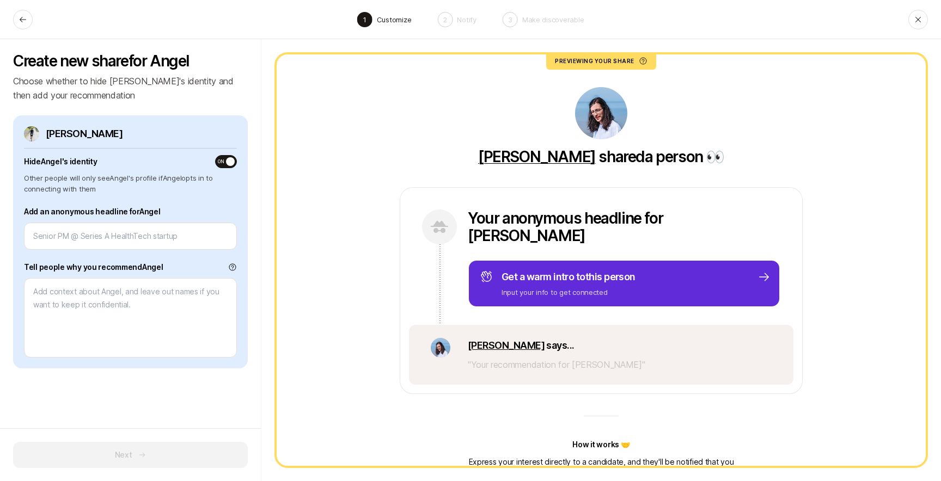
click at [225, 197] on div "[PERSON_NAME] 's identity ON Other people will only see [PERSON_NAME] 's profil…" at bounding box center [130, 241] width 235 height 253
click at [227, 156] on div "Hide [PERSON_NAME] 's identity ON" at bounding box center [130, 161] width 213 height 13
click at [226, 161] on span "button" at bounding box center [230, 161] width 9 height 9
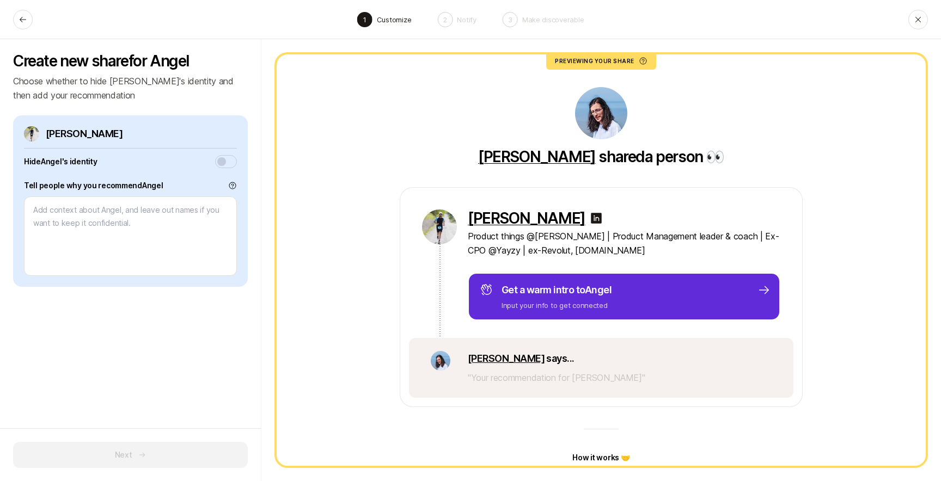
click at [219, 161] on button "button" at bounding box center [226, 161] width 22 height 13
type textarea "x"
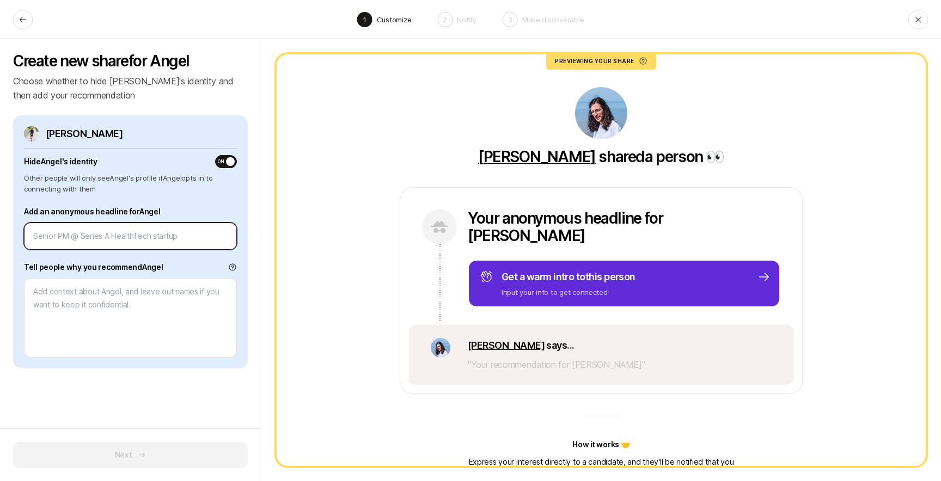
click at [70, 235] on input at bounding box center [130, 236] width 194 height 13
